Goal: Navigation & Orientation: Find specific page/section

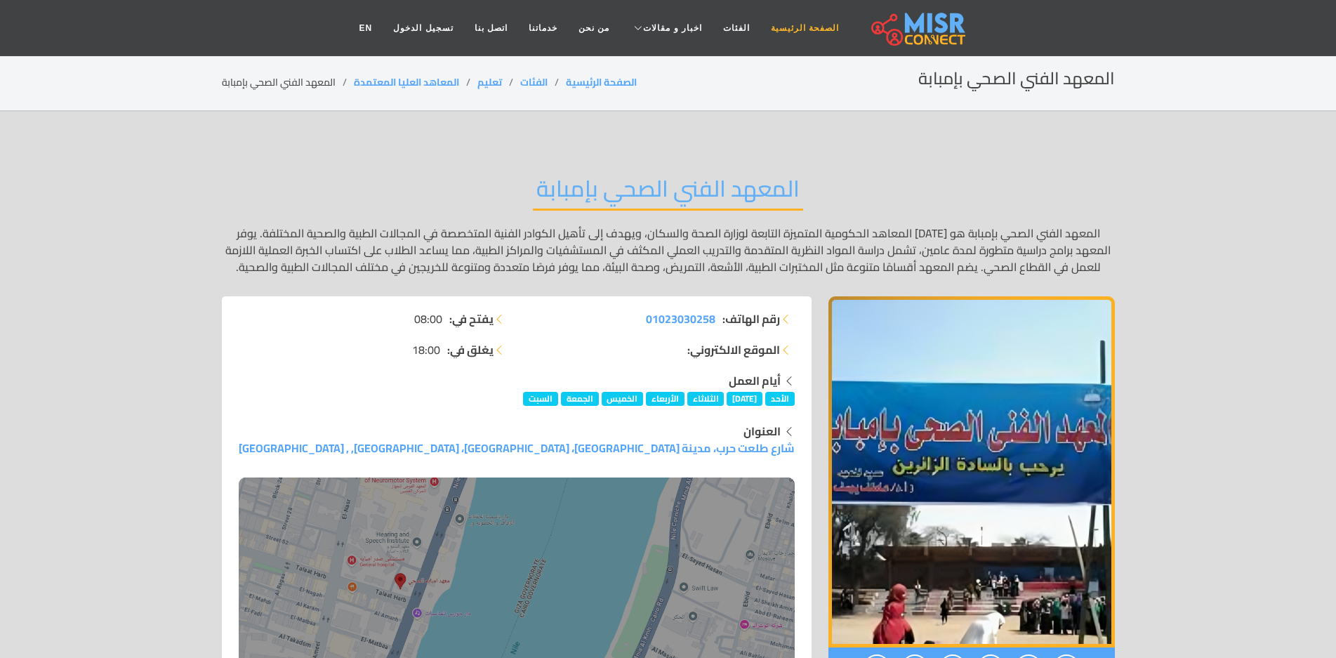
click at [796, 25] on link "الصفحة الرئيسية" at bounding box center [805, 28] width 89 height 27
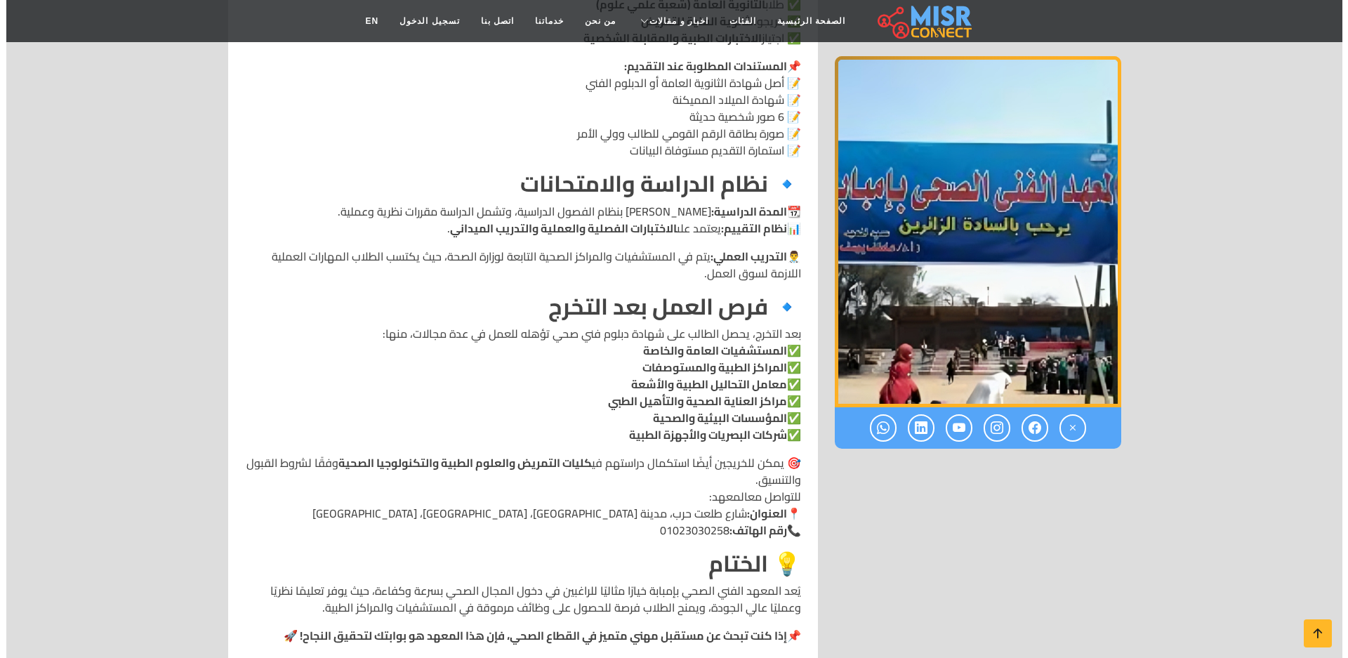
scroll to position [1677, 0]
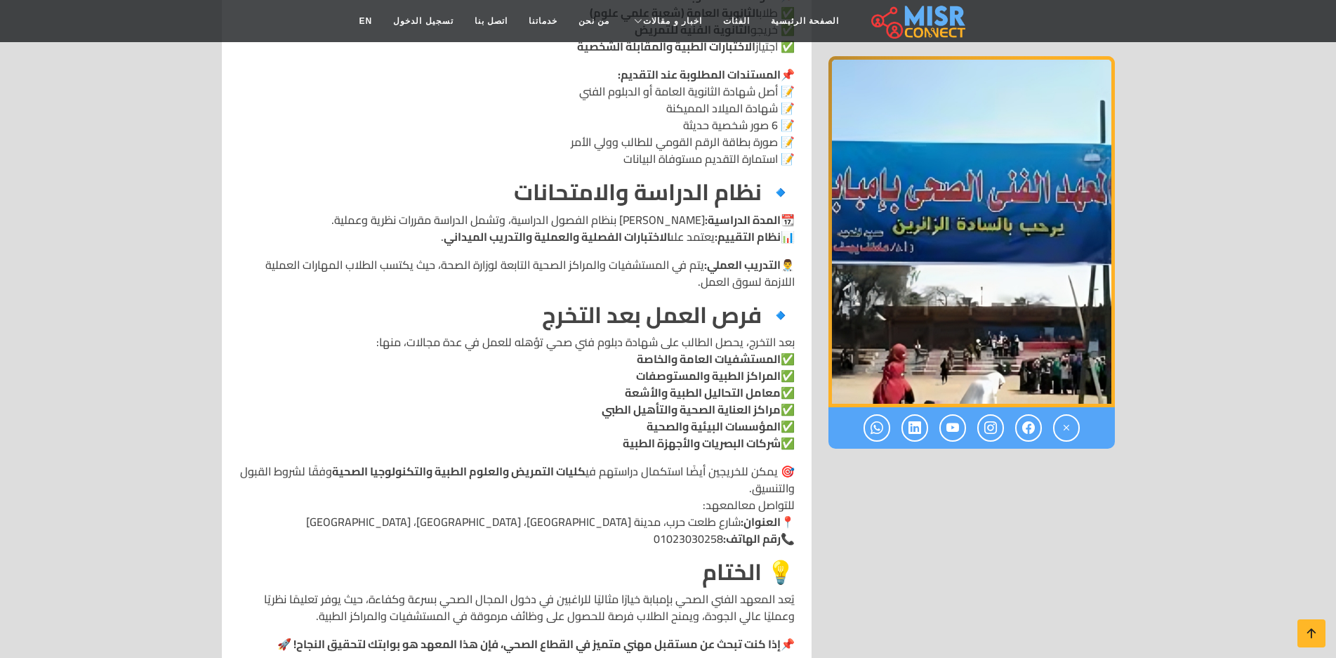
drag, startPoint x: 192, startPoint y: 108, endPoint x: 197, endPoint y: 114, distance: 8.0
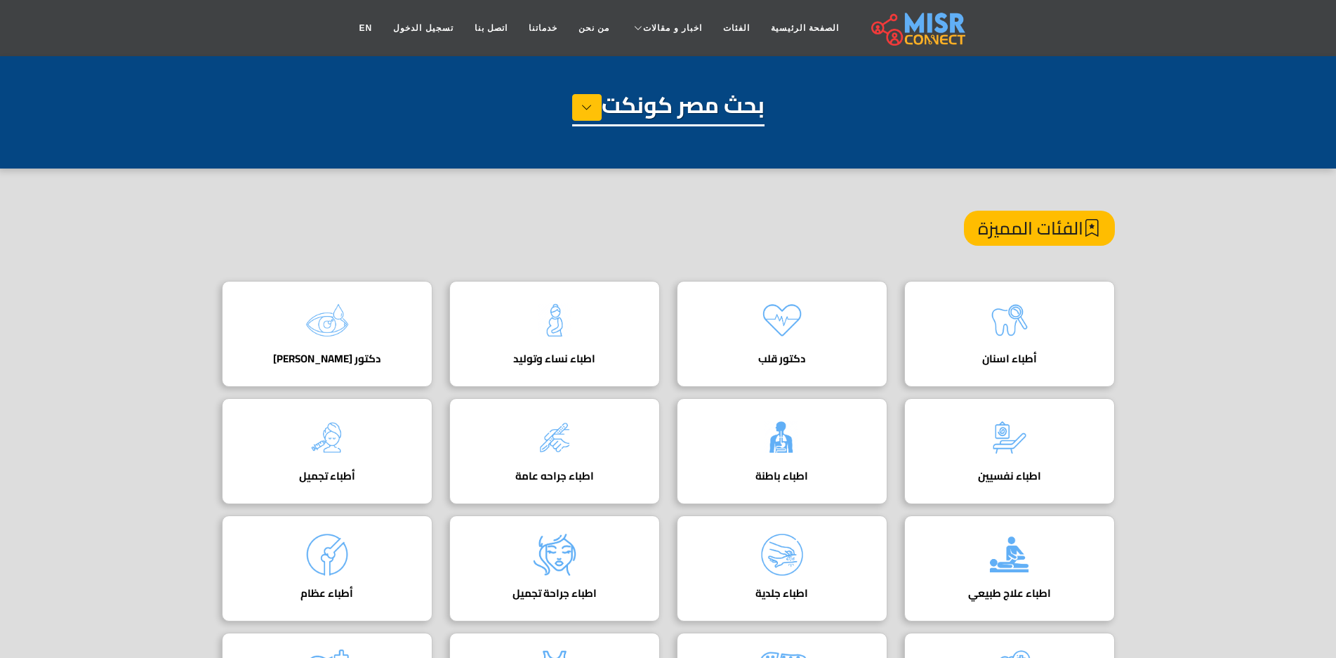
click at [565, 100] on div "بحث مصر كونكت" at bounding box center [668, 126] width 893 height 70
click at [576, 106] on button at bounding box center [586, 107] width 29 height 27
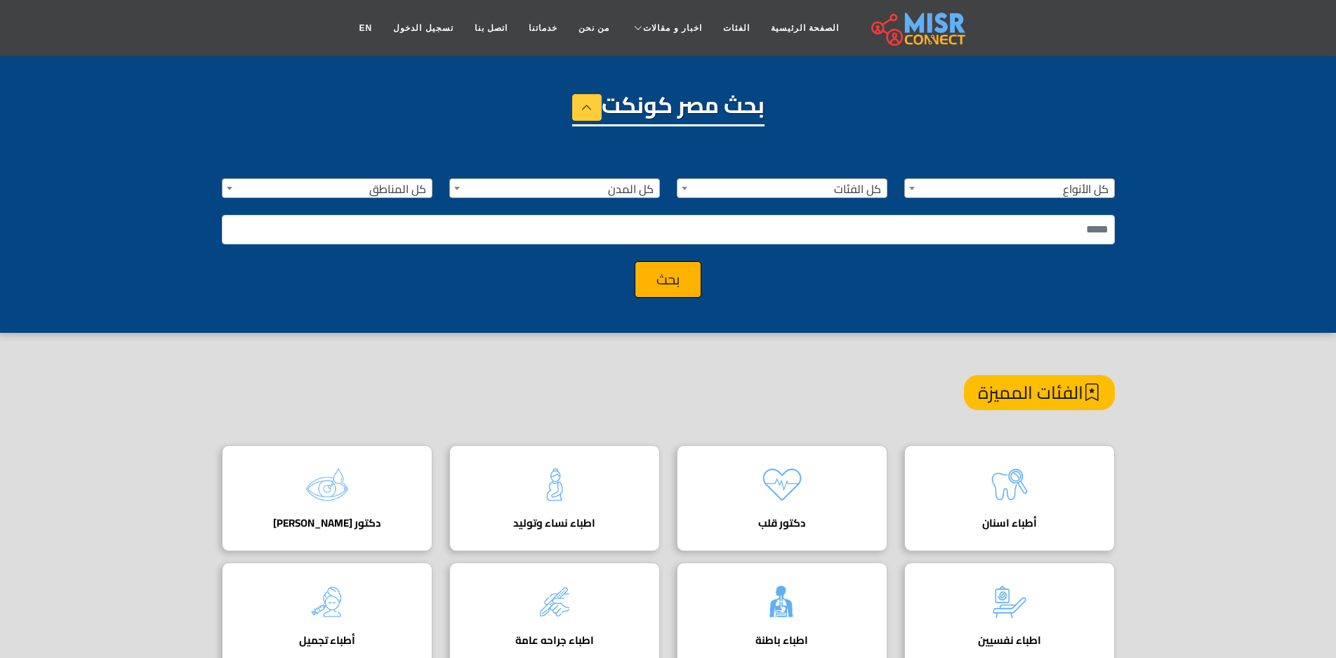
click at [982, 194] on span "كل الأنواع" at bounding box center [1009, 189] width 209 height 20
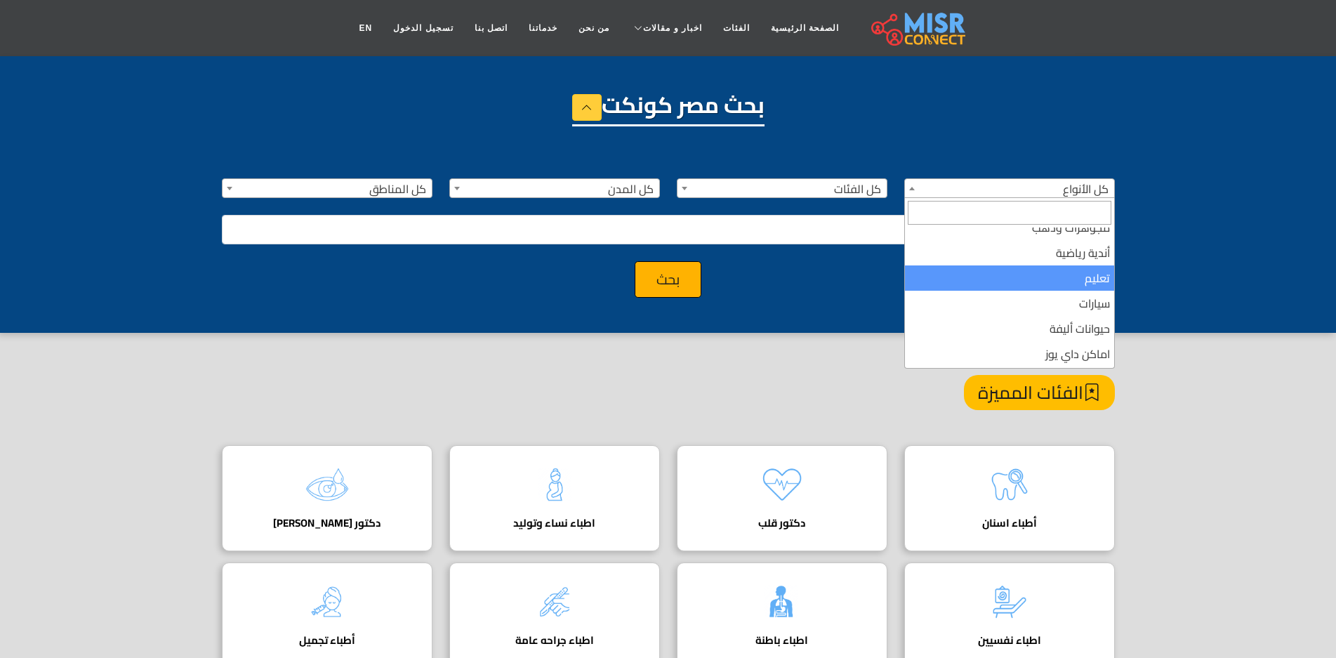
scroll to position [140, 0]
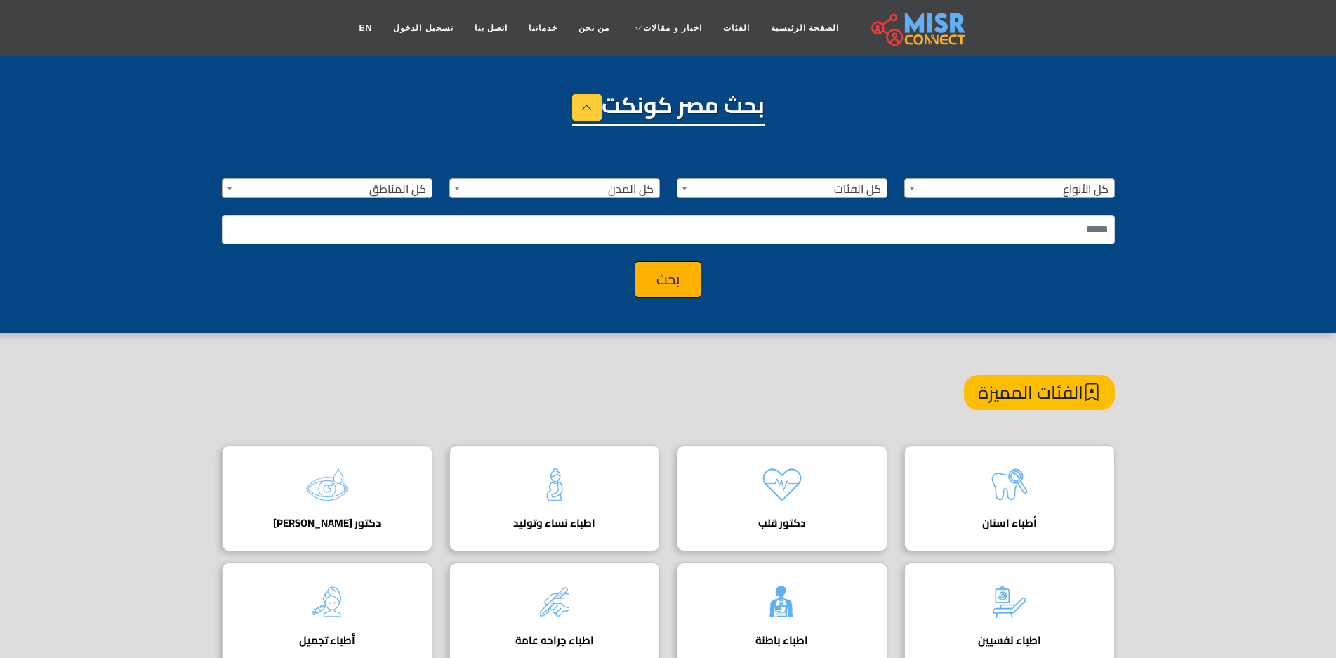
click at [866, 256] on div "**********" at bounding box center [668, 230] width 910 height 136
click at [834, 232] on input "text" at bounding box center [668, 229] width 893 height 29
click at [728, 187] on span "كل الفئات" at bounding box center [782, 189] width 209 height 20
click at [596, 180] on span "كل المدن" at bounding box center [554, 189] width 209 height 20
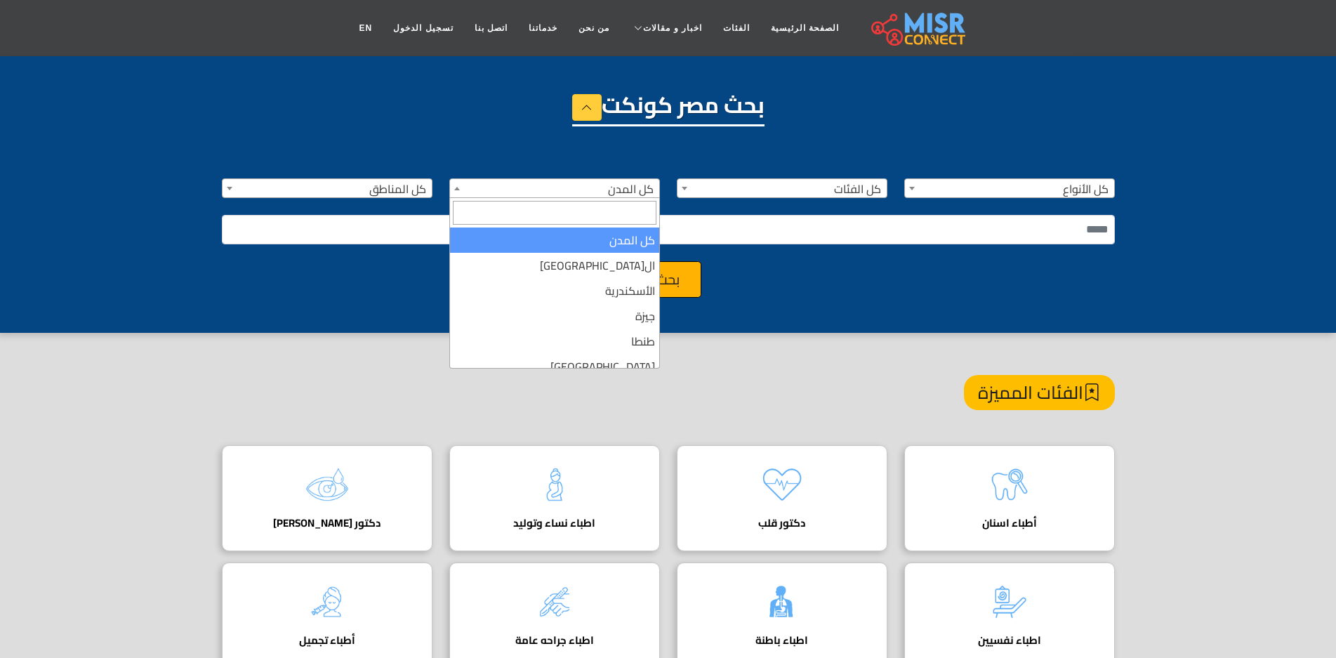
click at [592, 187] on span "كل المدن" at bounding box center [554, 189] width 209 height 20
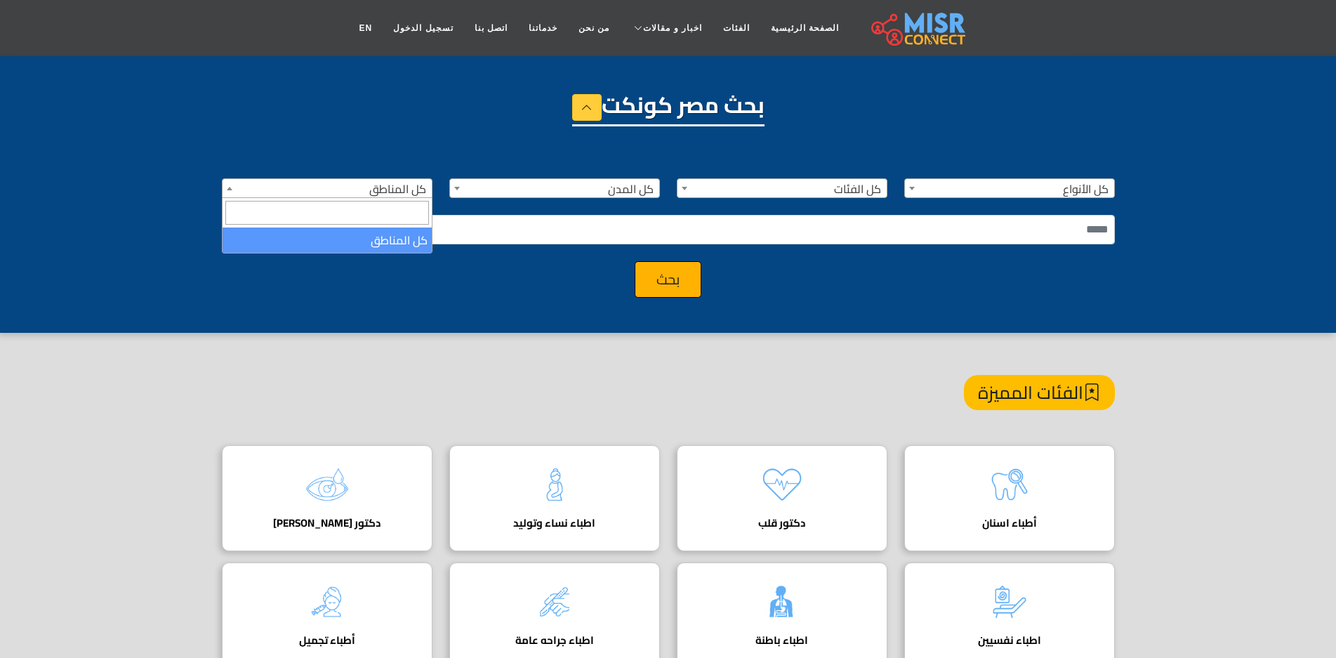
click at [400, 188] on span "كل المناطق" at bounding box center [327, 189] width 209 height 20
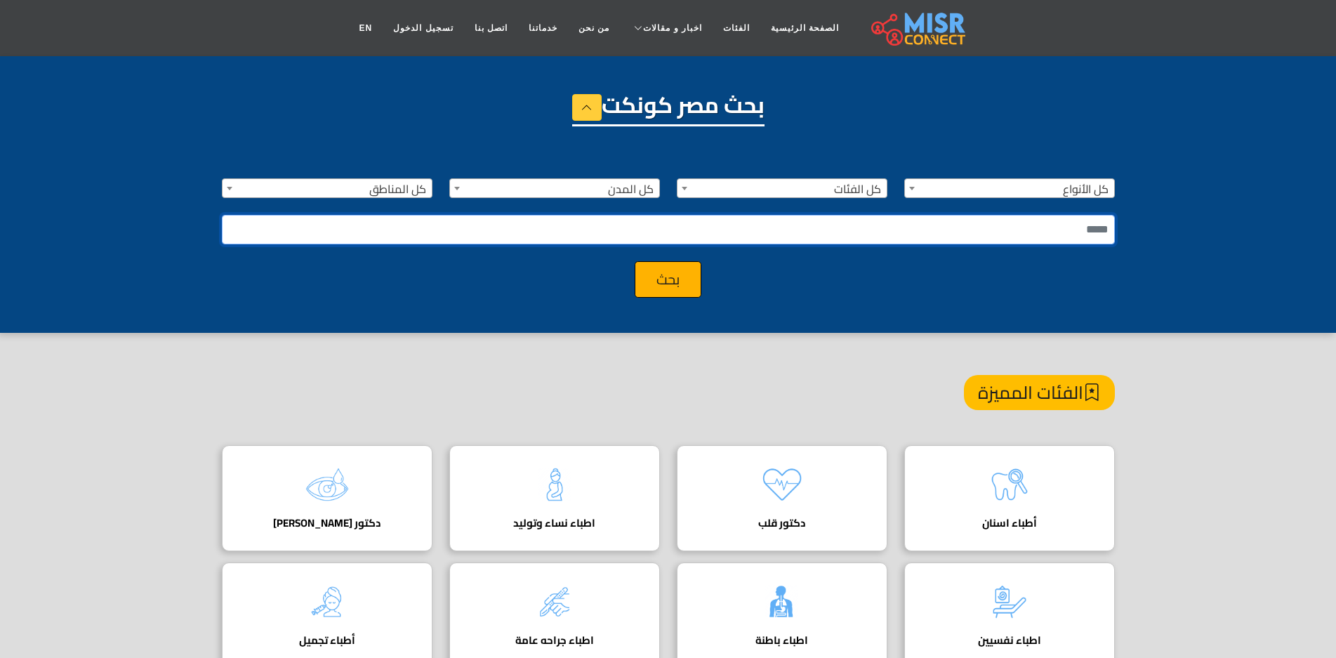
click at [441, 229] on input "text" at bounding box center [668, 229] width 893 height 29
click at [456, 237] on input "text" at bounding box center [668, 229] width 893 height 29
click at [553, 34] on link "خدماتنا" at bounding box center [543, 28] width 50 height 27
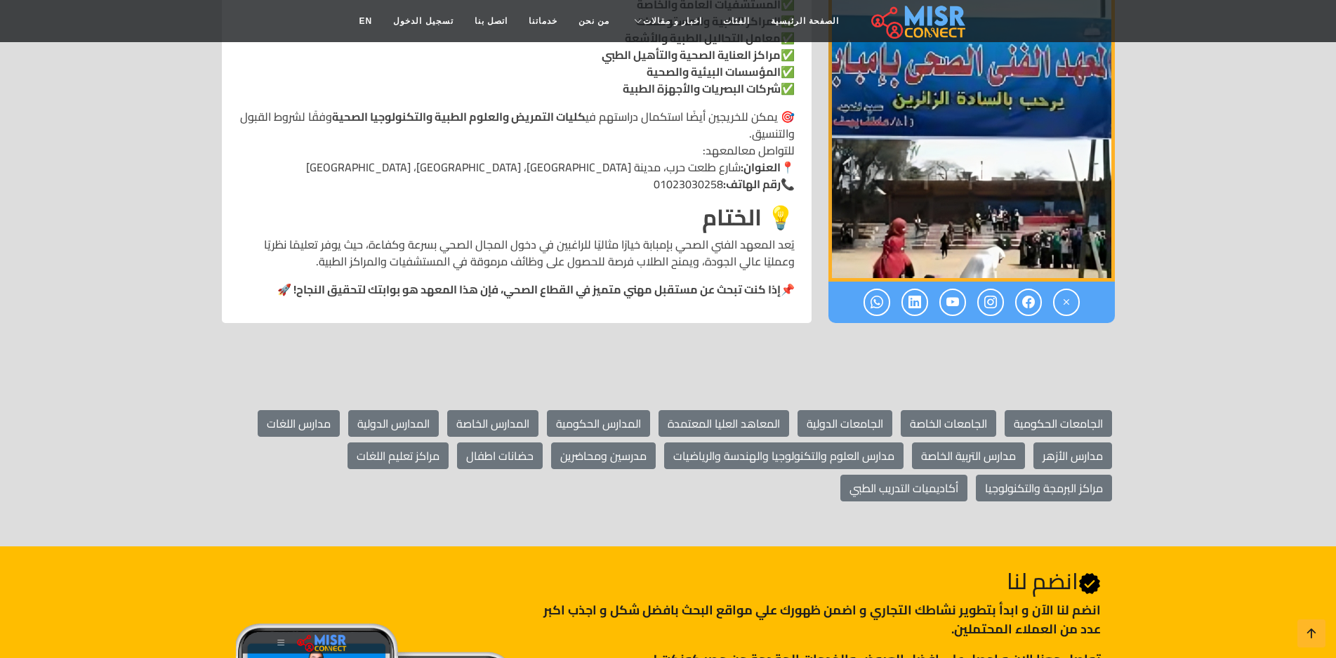
scroll to position [2028, 0]
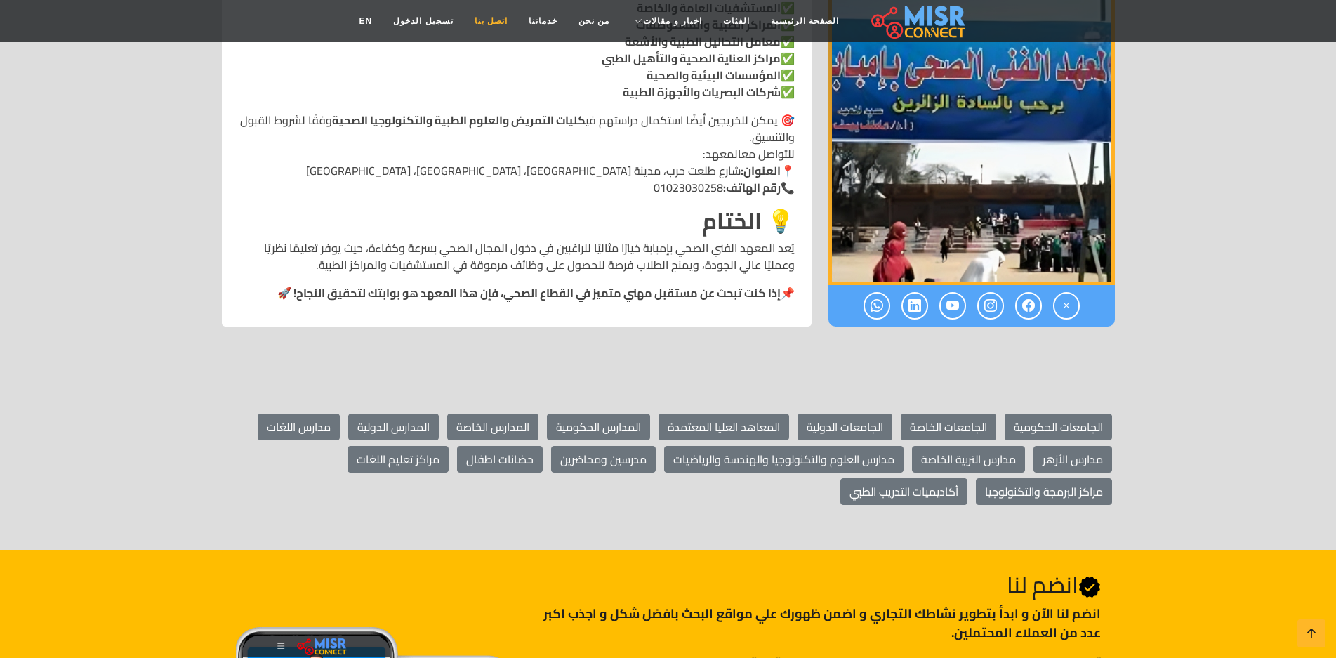
click at [472, 13] on link "اتصل بنا" at bounding box center [491, 21] width 54 height 27
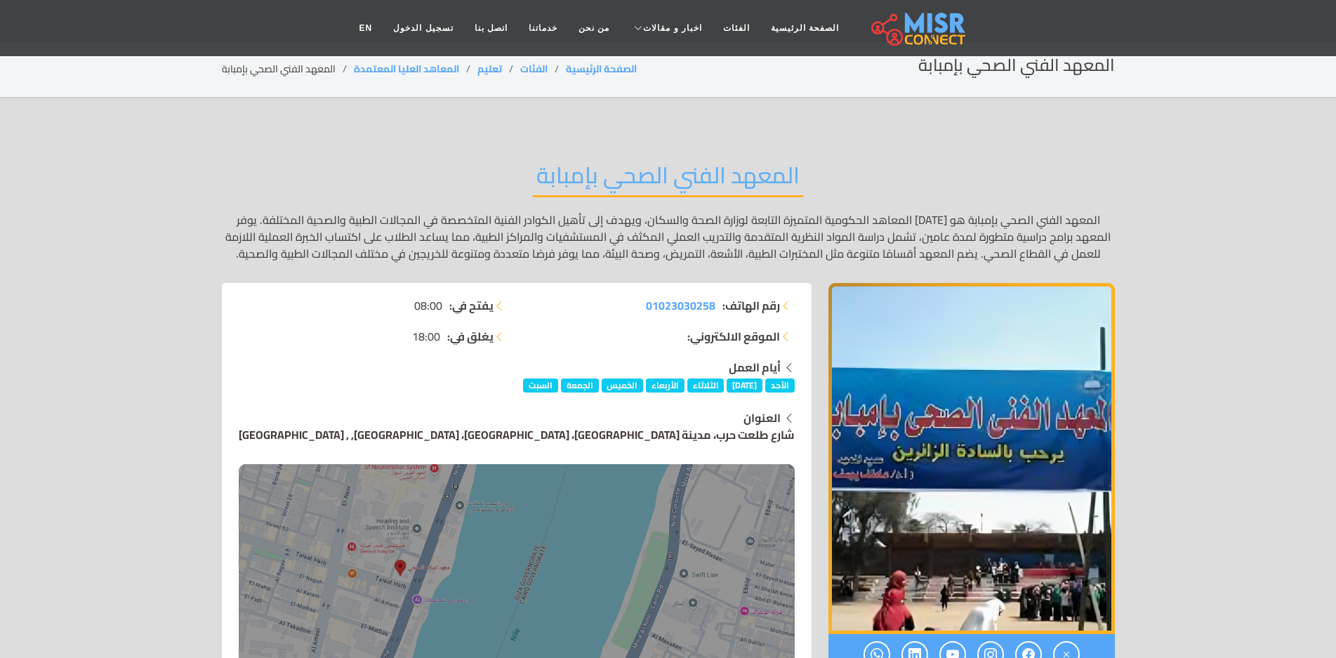
scroll to position [0, 0]
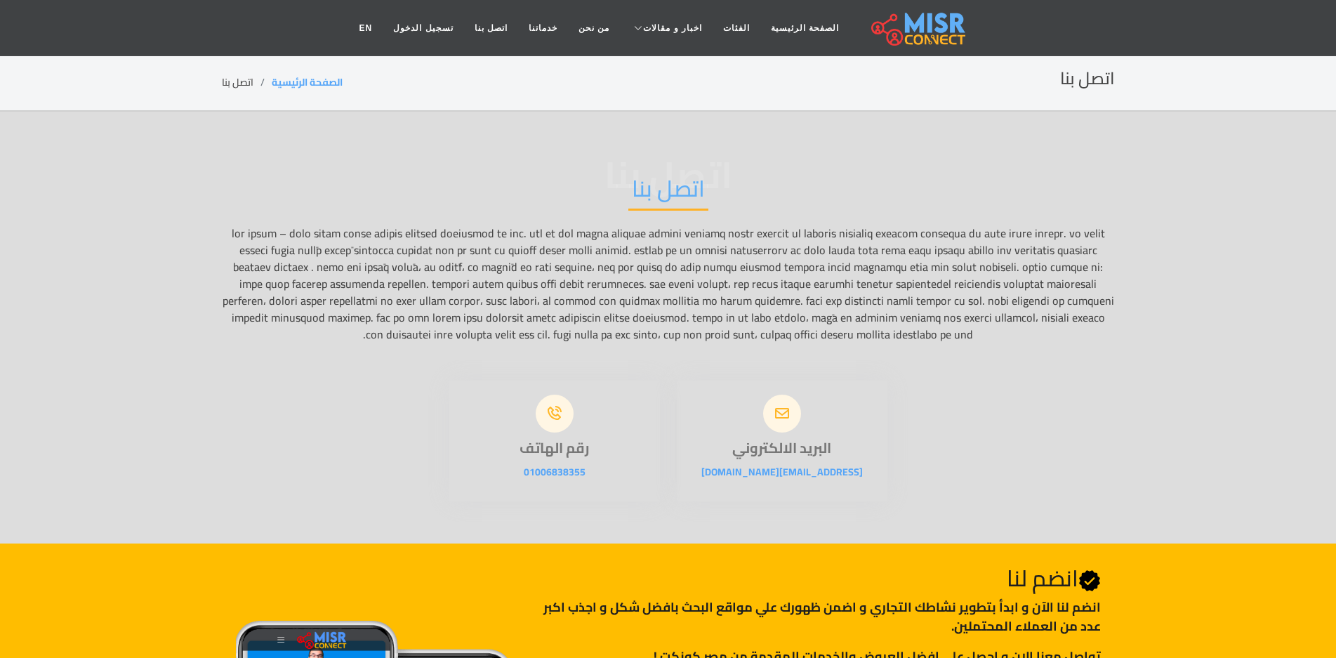
drag, startPoint x: 889, startPoint y: 183, endPoint x: 819, endPoint y: 52, distance: 148.9
click at [889, 183] on div "اتصل بنا اتصل بنا" at bounding box center [668, 259] width 893 height 210
click at [783, 4] on nav "الصفحة الرئيسية الفئات اخبار و مقالات أخبار الرياضة حوادث اخبار طبية مشاهير اخب…" at bounding box center [668, 28] width 639 height 49
click at [786, 25] on link "الصفحة الرئيسية" at bounding box center [805, 28] width 89 height 27
